Goal: Information Seeking & Learning: Learn about a topic

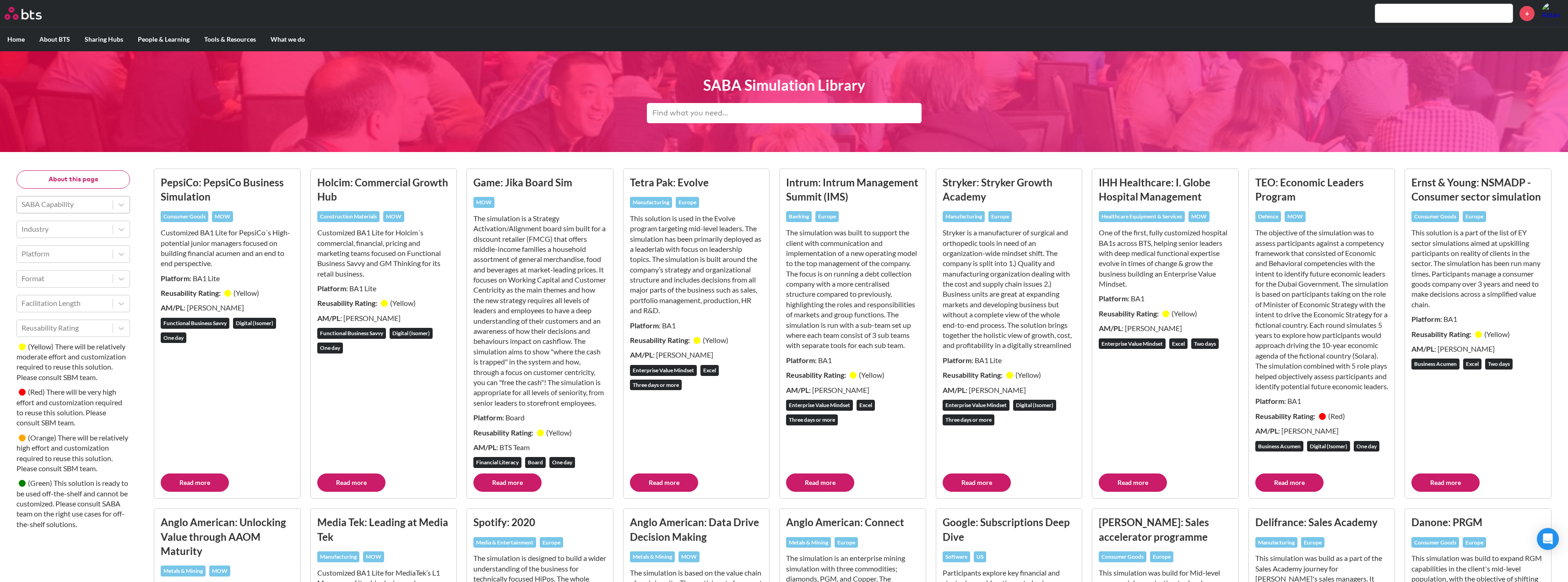
click at [99, 198] on div at bounding box center [65, 204] width 87 height 12
click at [84, 243] on div "Financial Literacy" at bounding box center [73, 245] width 114 height 17
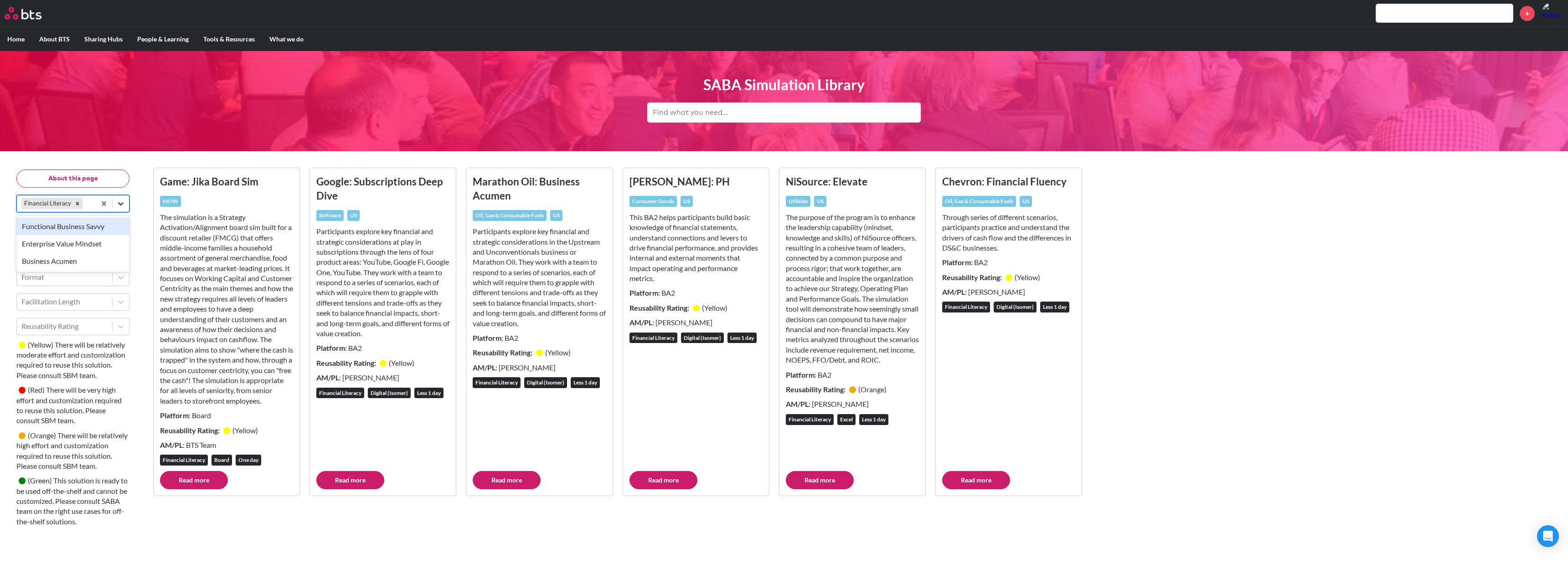
click at [119, 203] on icon at bounding box center [121, 203] width 5 height 3
click at [119, 255] on icon at bounding box center [121, 252] width 9 height 9
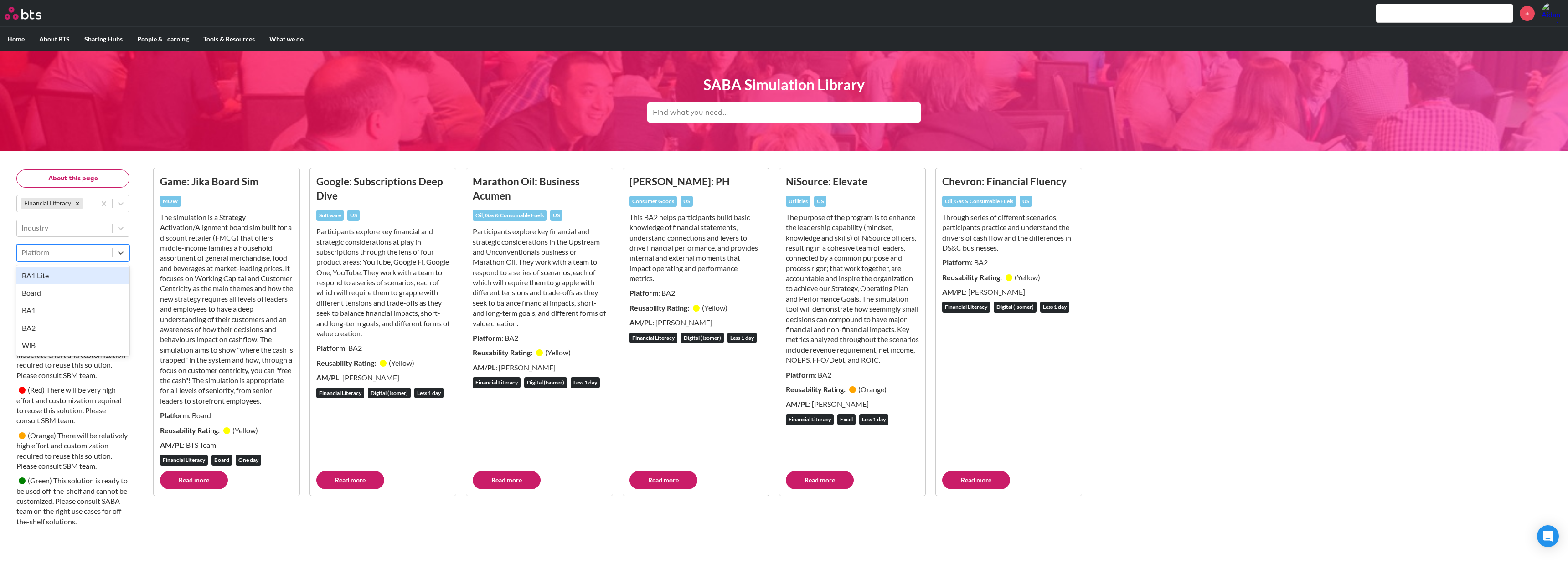
click at [142, 235] on div "About this page Financial Literacy Industry option BA1 Lite focused, 1 of 5. 5 …" at bounding box center [784, 350] width 1550 height 380
